Goal: Book appointment/travel/reservation

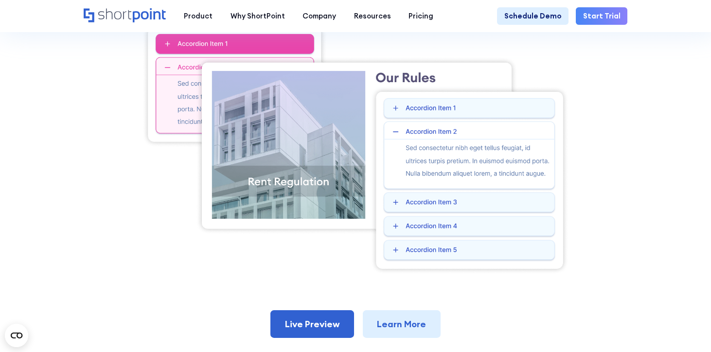
click at [150, 20] on icon "Home" at bounding box center [125, 15] width 83 height 14
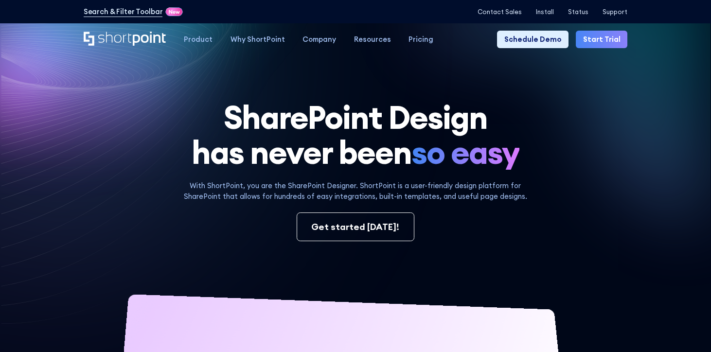
click at [667, 148] on icon at bounding box center [558, 94] width 292 height 261
click at [542, 43] on link "Schedule Demo" at bounding box center [532, 40] width 71 height 18
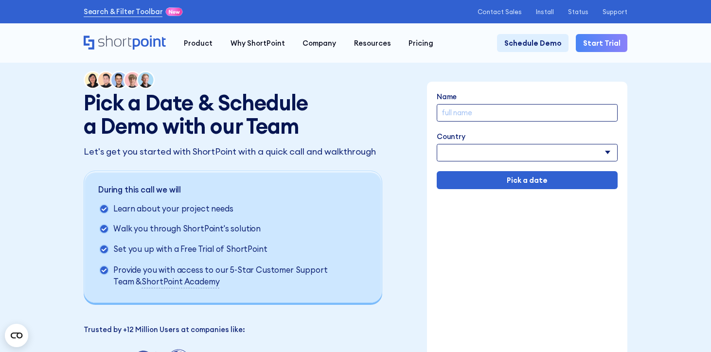
click at [482, 115] on input "Name" at bounding box center [526, 113] width 181 height 18
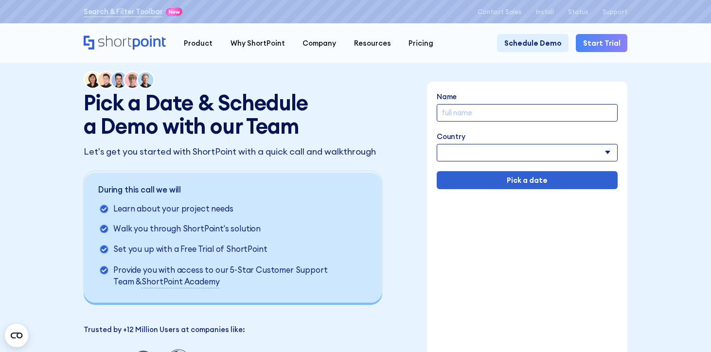
click at [477, 157] on select "Afghanistan Albania Algeria American Samoa Andorra Angola Anguilla Argentina Ar…" at bounding box center [526, 153] width 181 height 18
click at [476, 110] on input "Name" at bounding box center [526, 113] width 181 height 18
type input "Priya Sundarraj"
click at [543, 152] on select "Afghanistan Albania Algeria American Samoa Andorra Angola Anguilla Argentina Ar…" at bounding box center [526, 153] width 181 height 18
select select "France"
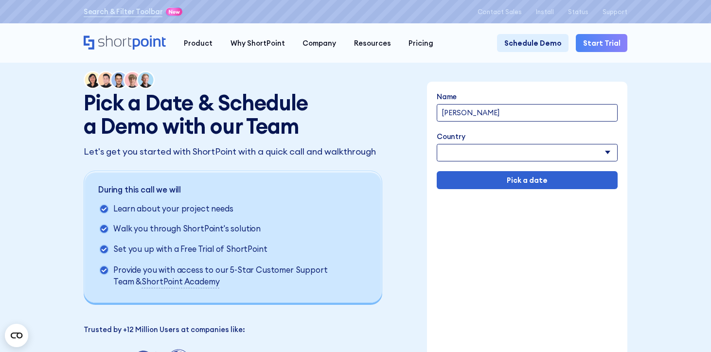
click at [436, 144] on select "Afghanistan Albania Algeria American Samoa Andorra Angola Anguilla Argentina Ar…" at bounding box center [526, 153] width 181 height 18
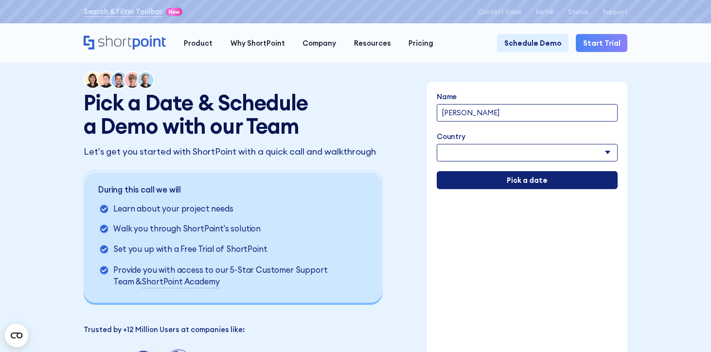
click at [507, 180] on input "Pick a date" at bounding box center [526, 180] width 181 height 18
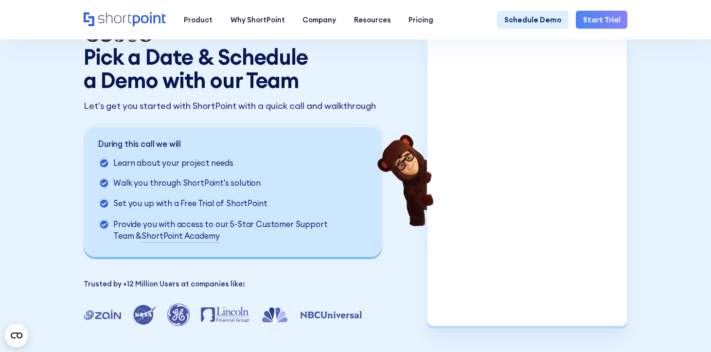
scroll to position [47, 0]
